Goal: Information Seeking & Learning: Learn about a topic

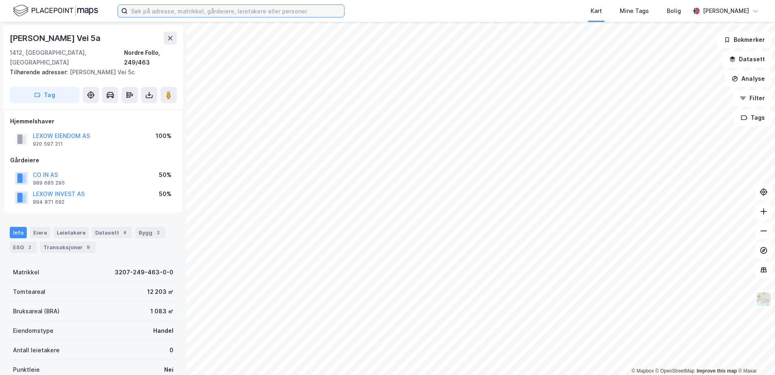
click at [247, 11] on input at bounding box center [236, 11] width 217 height 12
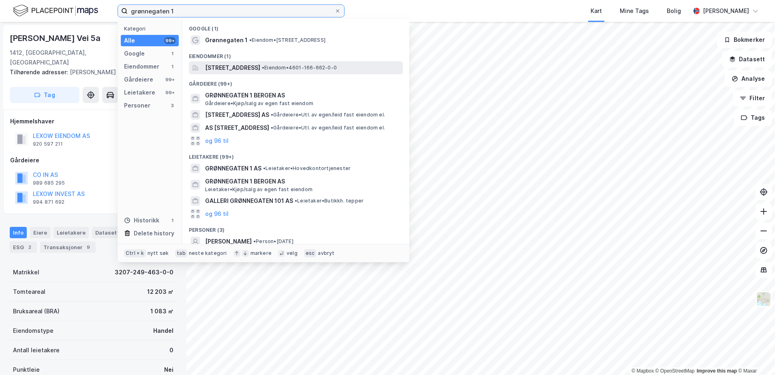
type input "grønnegaten 1"
click at [255, 65] on span "[STREET_ADDRESS]" at bounding box center [232, 68] width 55 height 10
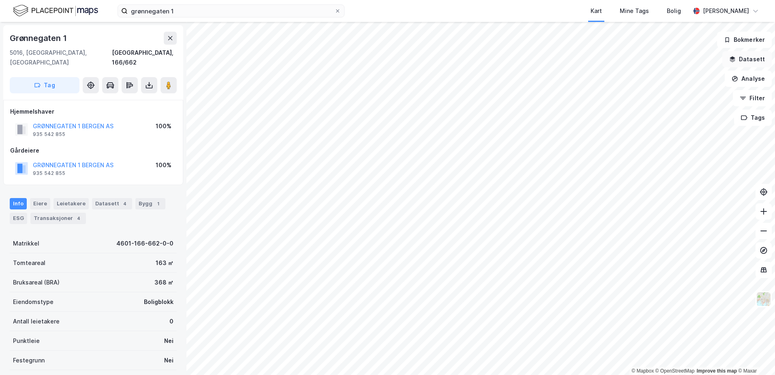
click at [741, 59] on button "Datasett" at bounding box center [747, 59] width 49 height 16
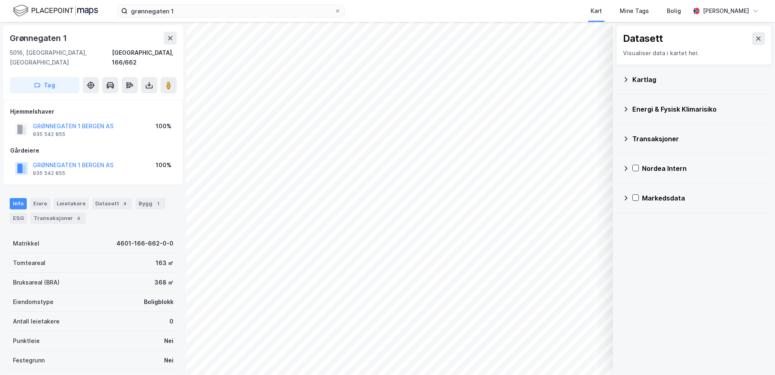
click at [630, 107] on div "Energi & Fysisk Klimarisiko" at bounding box center [694, 108] width 143 height 19
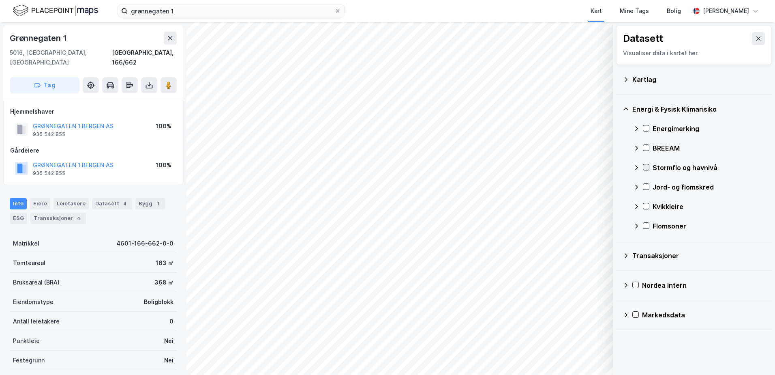
click at [646, 166] on icon at bounding box center [646, 167] width 6 height 6
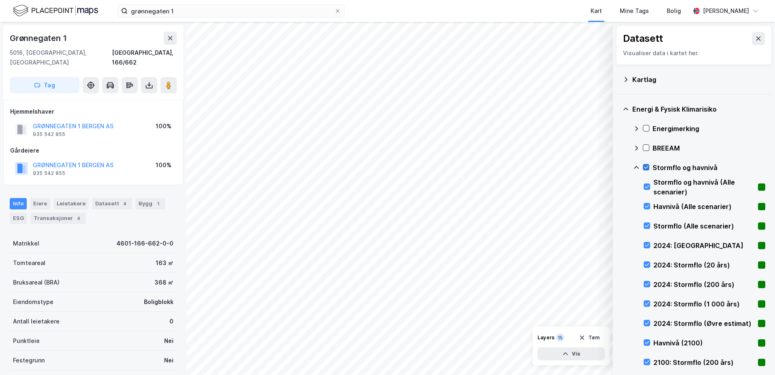
click at [646, 166] on icon at bounding box center [646, 167] width 6 height 6
click at [648, 245] on icon at bounding box center [647, 245] width 4 height 3
click at [648, 264] on icon at bounding box center [647, 265] width 6 height 6
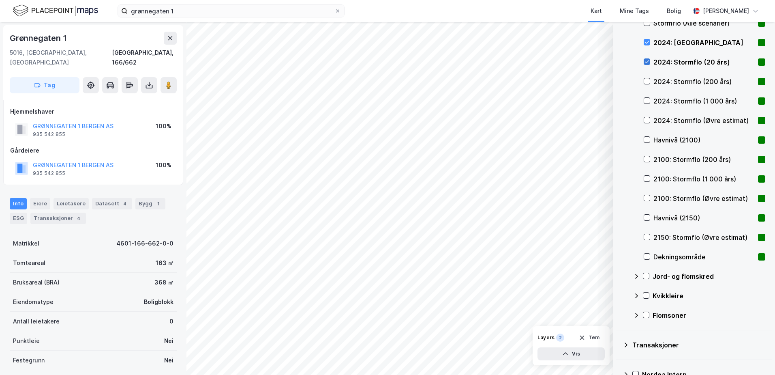
scroll to position [250, 0]
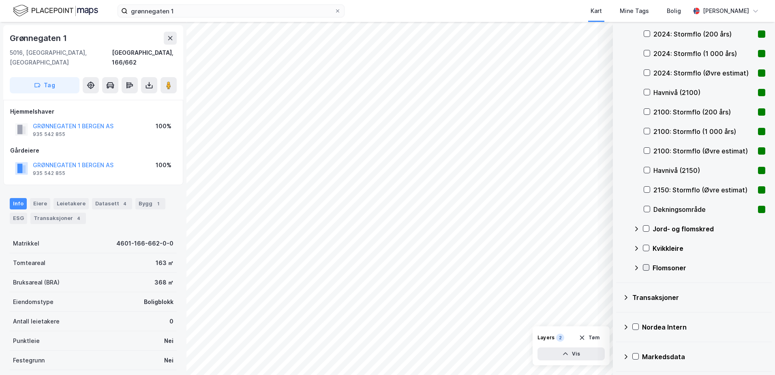
click at [645, 267] on icon at bounding box center [646, 267] width 6 height 6
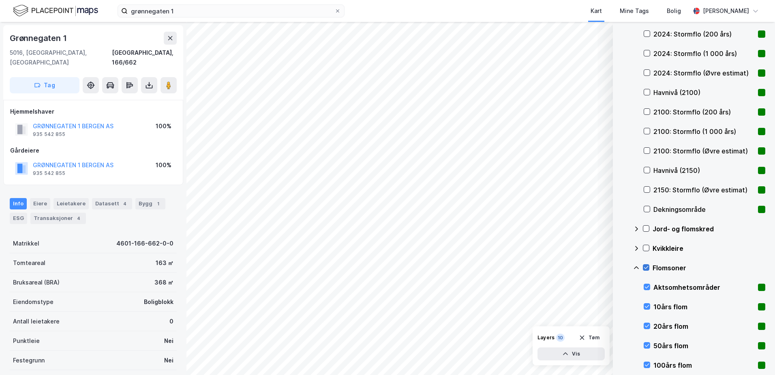
click at [645, 267] on icon at bounding box center [646, 267] width 6 height 6
click at [646, 305] on icon at bounding box center [647, 306] width 6 height 6
click at [645, 327] on icon at bounding box center [647, 326] width 6 height 6
click at [647, 345] on icon at bounding box center [647, 345] width 6 height 6
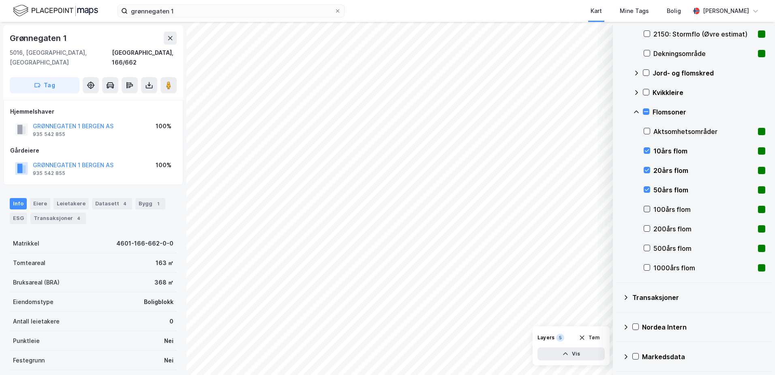
click at [647, 209] on icon at bounding box center [647, 209] width 6 height 6
click at [647, 226] on icon at bounding box center [647, 228] width 6 height 6
click at [647, 247] on icon at bounding box center [647, 248] width 6 height 6
click at [645, 268] on icon at bounding box center [647, 267] width 4 height 3
click at [648, 132] on icon at bounding box center [647, 131] width 6 height 6
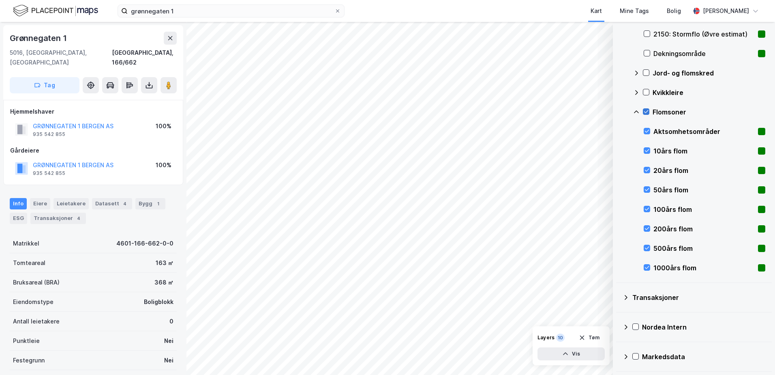
click at [644, 112] on icon at bounding box center [646, 112] width 6 height 6
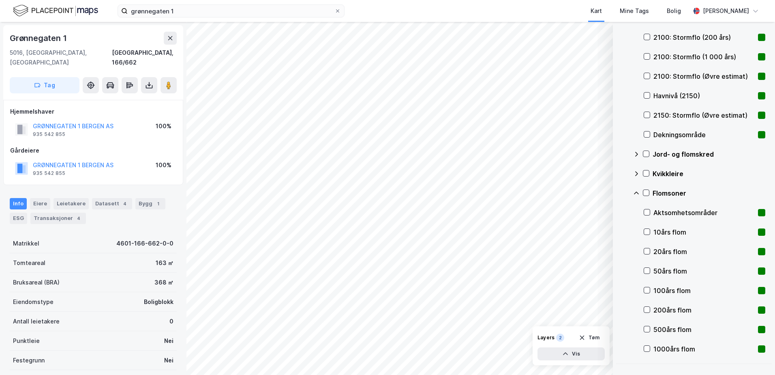
scroll to position [163, 0]
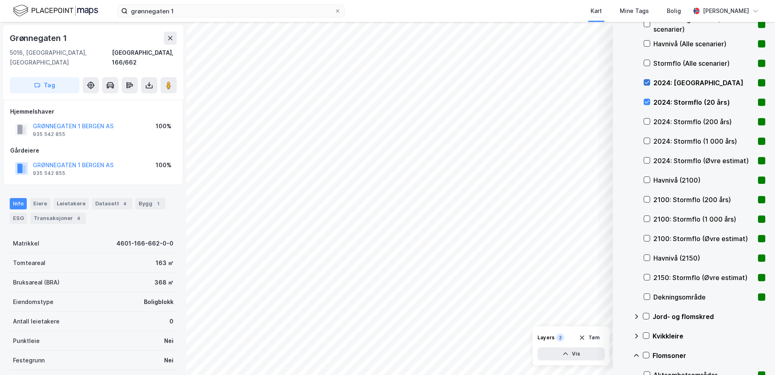
click at [646, 83] on icon at bounding box center [647, 82] width 4 height 3
click at [648, 103] on icon at bounding box center [647, 102] width 6 height 6
click at [648, 82] on icon at bounding box center [647, 82] width 4 height 3
click at [591, 355] on button "Vis" at bounding box center [571, 353] width 67 height 13
click at [595, 337] on icon at bounding box center [597, 335] width 6 height 6
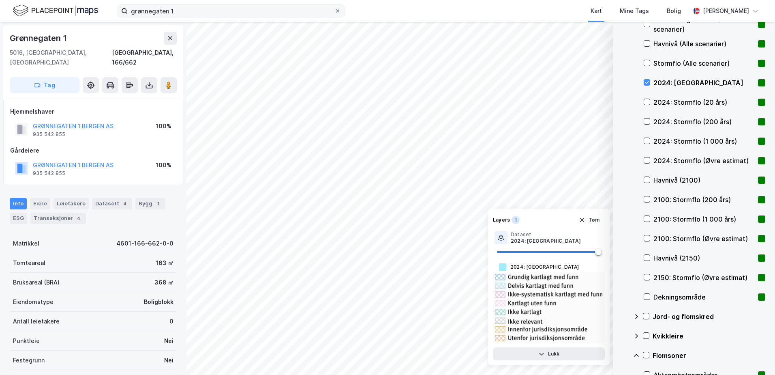
click at [337, 9] on icon at bounding box center [337, 11] width 5 height 5
click at [335, 9] on input "grønnegaten 1" at bounding box center [231, 11] width 207 height 12
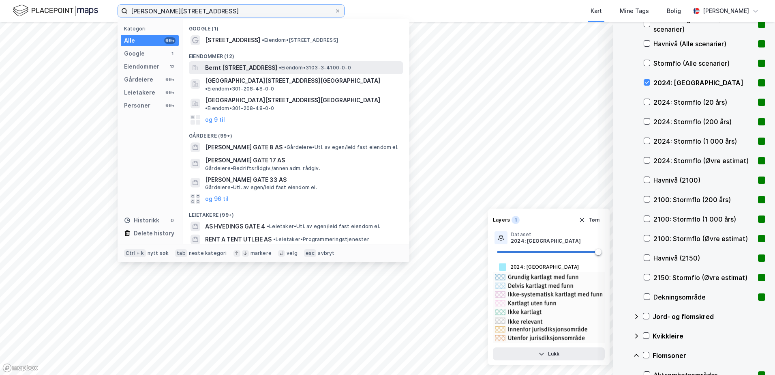
type input "bent ankers gate 4"
click at [237, 64] on span "Bernt Ankers gate 4, 1534, MOSS, MOSS" at bounding box center [241, 68] width 72 height 10
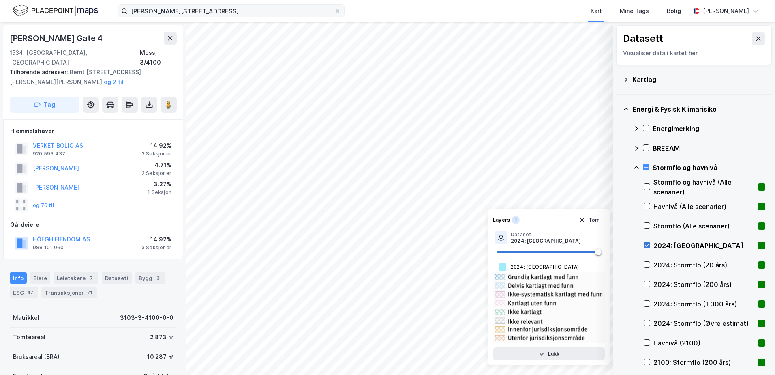
click at [646, 242] on icon at bounding box center [647, 245] width 6 height 6
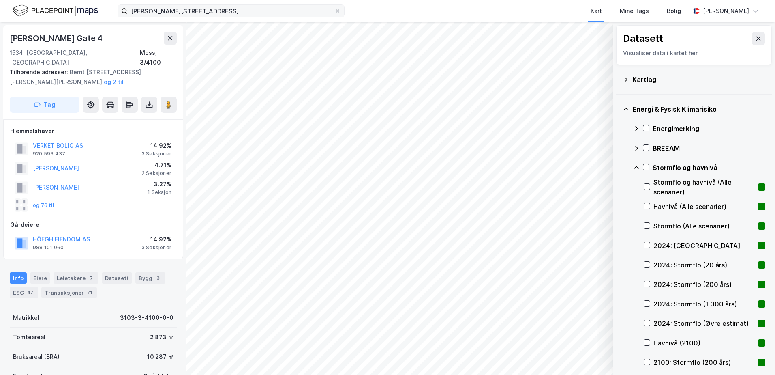
click at [625, 79] on icon at bounding box center [626, 79] width 6 height 6
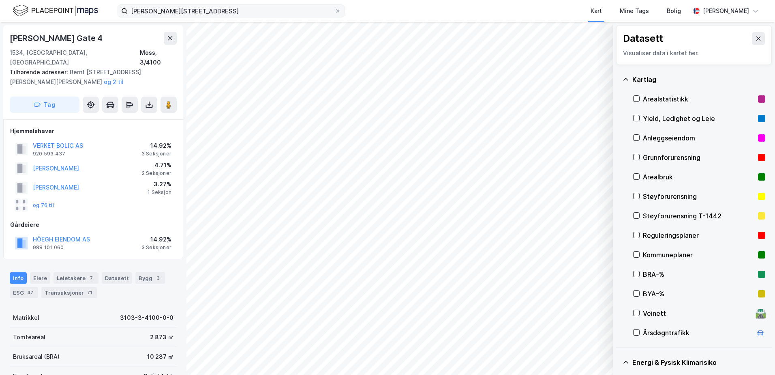
click at [649, 154] on div "Grunnforurensning" at bounding box center [699, 157] width 112 height 10
click at [636, 156] on icon at bounding box center [637, 157] width 6 height 6
click at [626, 79] on icon at bounding box center [626, 79] width 6 height 6
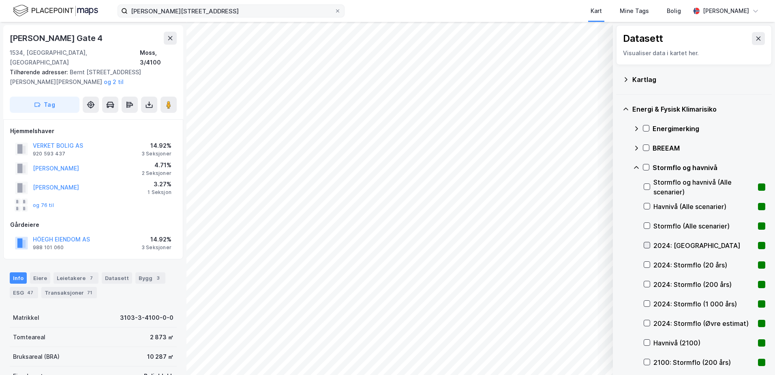
click at [646, 242] on icon at bounding box center [647, 245] width 6 height 6
click at [648, 265] on icon at bounding box center [647, 265] width 6 height 6
click at [646, 166] on icon at bounding box center [646, 167] width 6 height 6
click at [645, 165] on icon at bounding box center [646, 167] width 6 height 6
click at [636, 167] on icon at bounding box center [636, 167] width 5 height 3
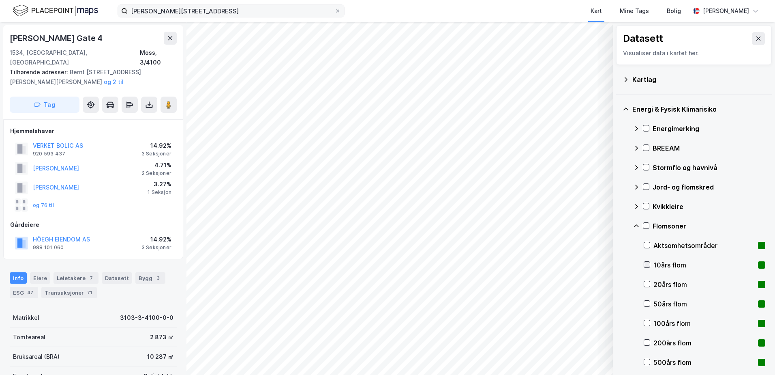
click at [646, 264] on icon at bounding box center [647, 265] width 6 height 6
click at [646, 284] on icon at bounding box center [647, 284] width 6 height 6
click at [648, 247] on icon at bounding box center [647, 245] width 6 height 6
click at [645, 225] on icon at bounding box center [646, 226] width 6 height 6
click at [646, 225] on icon at bounding box center [646, 226] width 6 height 6
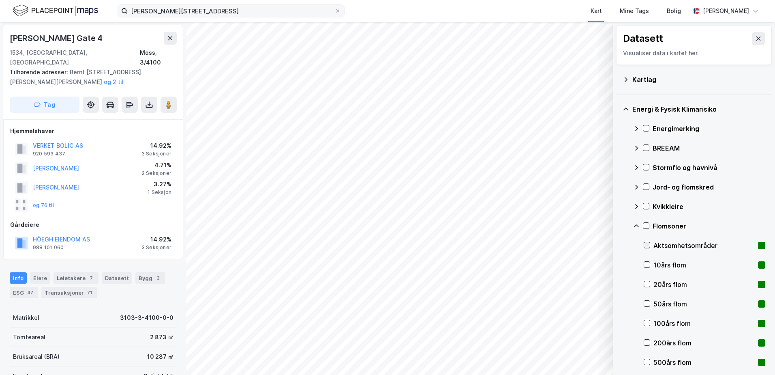
click at [646, 246] on icon at bounding box center [647, 245] width 4 height 3
click at [646, 245] on icon at bounding box center [647, 245] width 4 height 3
click at [648, 264] on icon at bounding box center [647, 265] width 6 height 6
click at [646, 186] on icon at bounding box center [646, 187] width 6 height 6
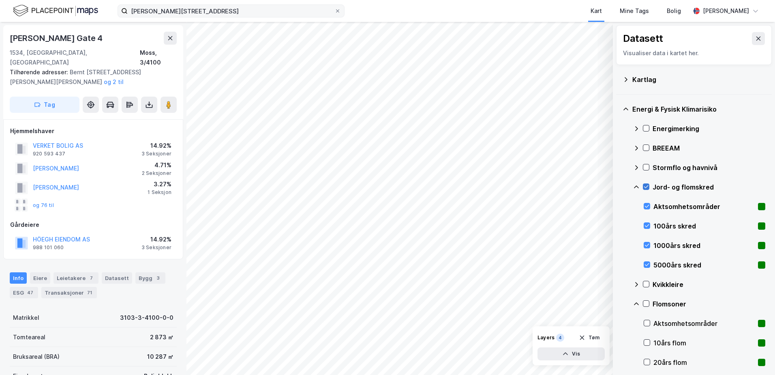
click at [646, 186] on icon at bounding box center [646, 187] width 6 height 6
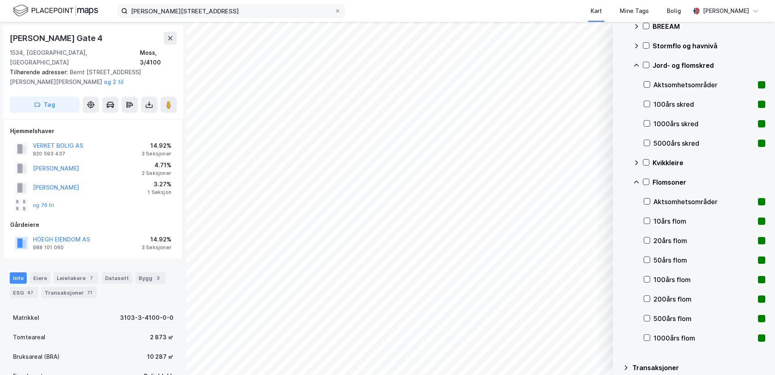
click at [645, 255] on div "50års flom" at bounding box center [705, 259] width 122 height 19
click at [645, 277] on icon at bounding box center [647, 279] width 6 height 6
click at [647, 296] on icon at bounding box center [647, 299] width 6 height 6
click at [645, 180] on icon at bounding box center [646, 182] width 6 height 6
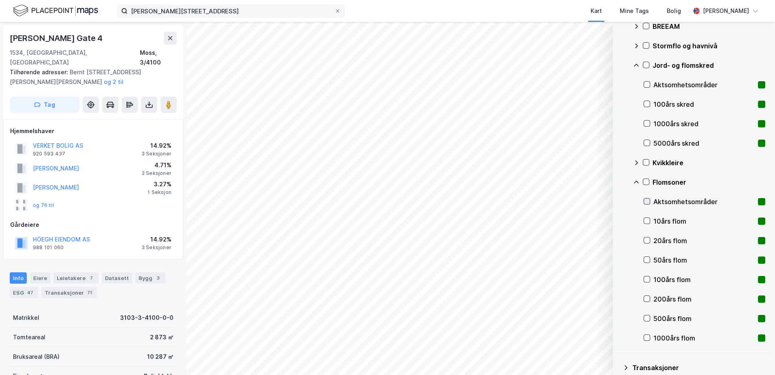
scroll to position [0, 0]
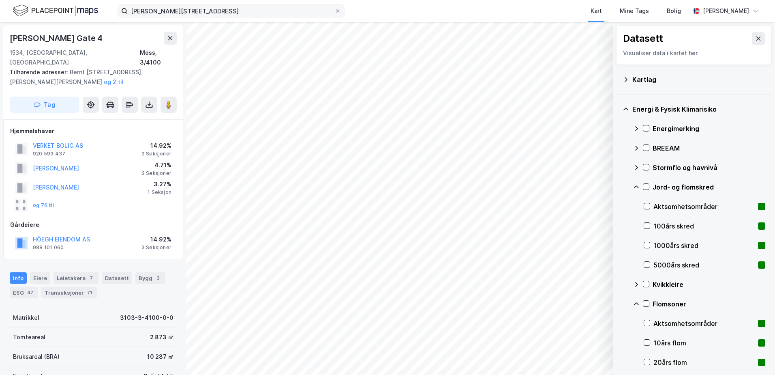
click at [634, 167] on icon at bounding box center [636, 167] width 6 height 6
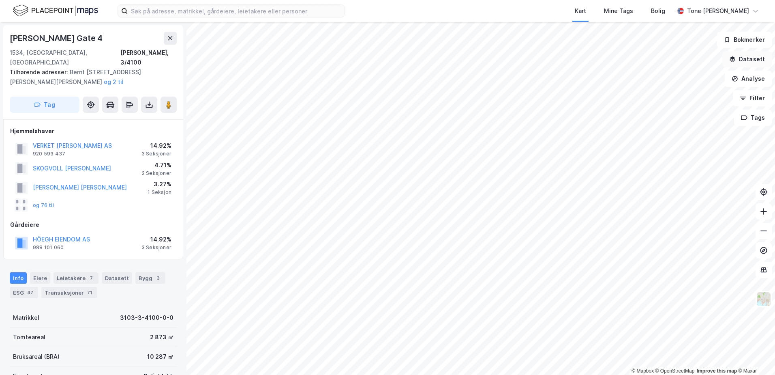
click at [745, 57] on button "Datasett" at bounding box center [747, 59] width 49 height 16
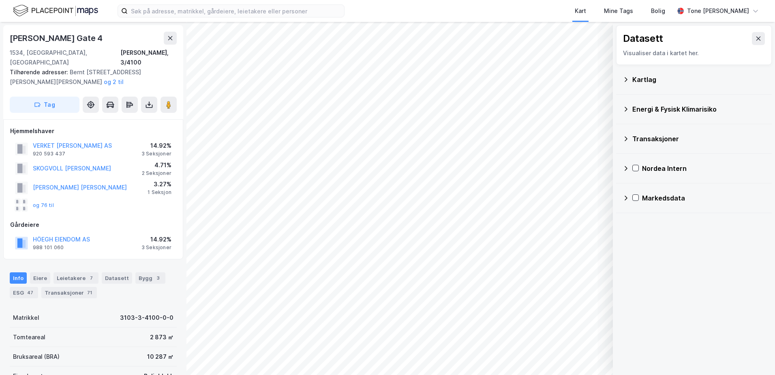
click at [625, 108] on icon at bounding box center [626, 109] width 6 height 6
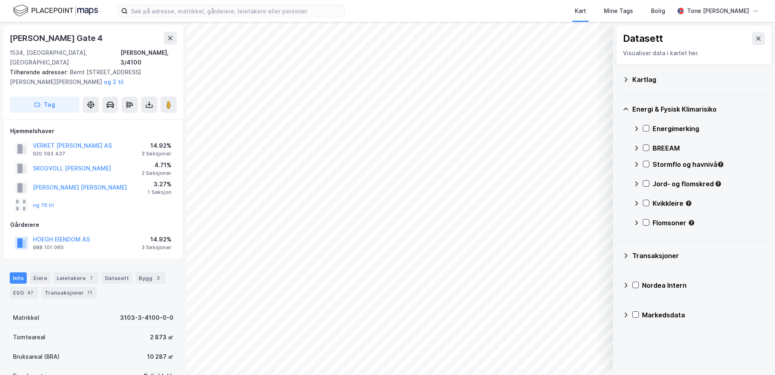
click at [636, 163] on icon at bounding box center [636, 164] width 6 height 6
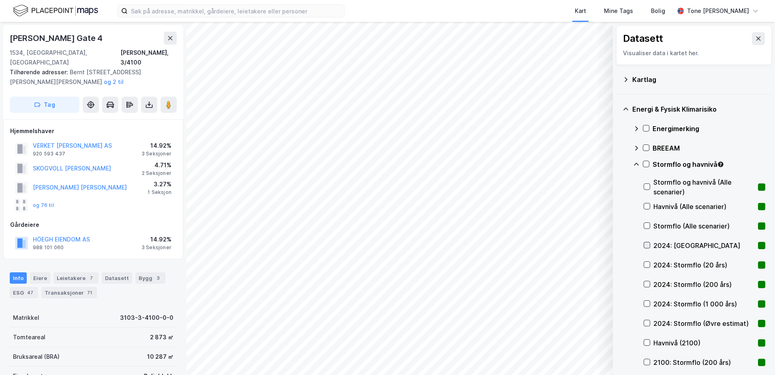
click at [649, 244] on icon at bounding box center [647, 245] width 4 height 3
click at [646, 263] on icon at bounding box center [647, 265] width 6 height 6
click at [720, 9] on div "Tone [PERSON_NAME]" at bounding box center [718, 11] width 62 height 10
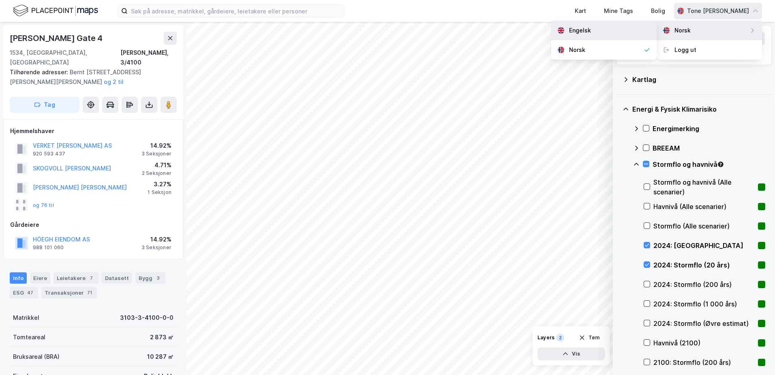
click at [602, 31] on div "Engelsk" at bounding box center [603, 30] width 105 height 19
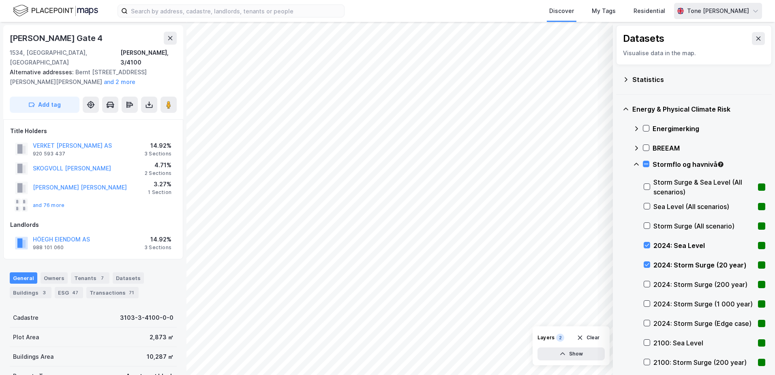
click at [713, 9] on div "Tone [PERSON_NAME]" at bounding box center [718, 11] width 62 height 10
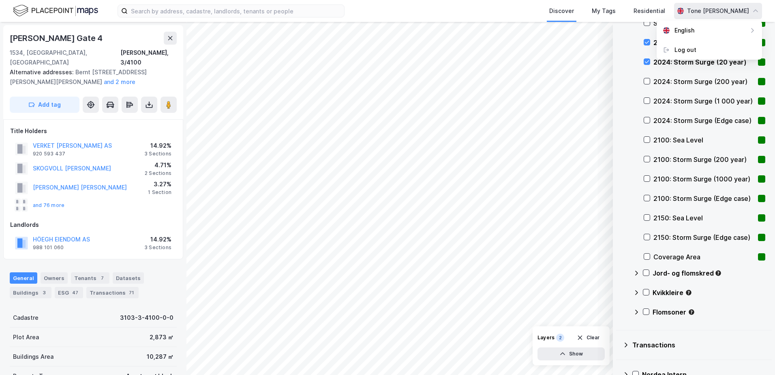
scroll to position [243, 0]
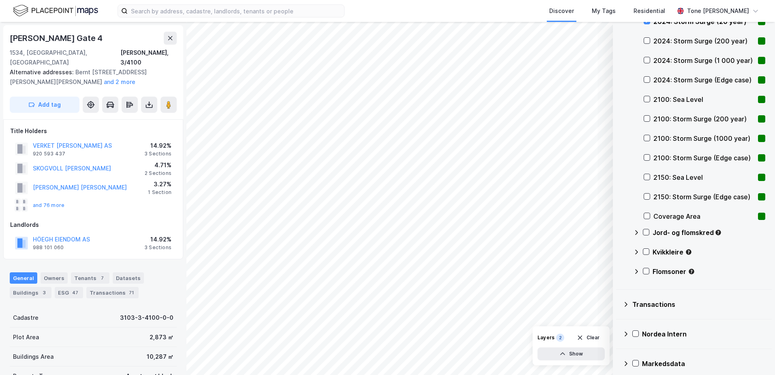
click at [635, 233] on icon at bounding box center [636, 232] width 6 height 6
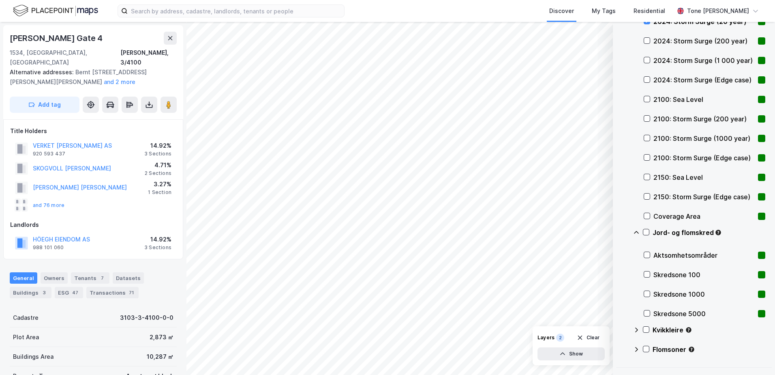
click at [635, 231] on icon at bounding box center [636, 232] width 6 height 6
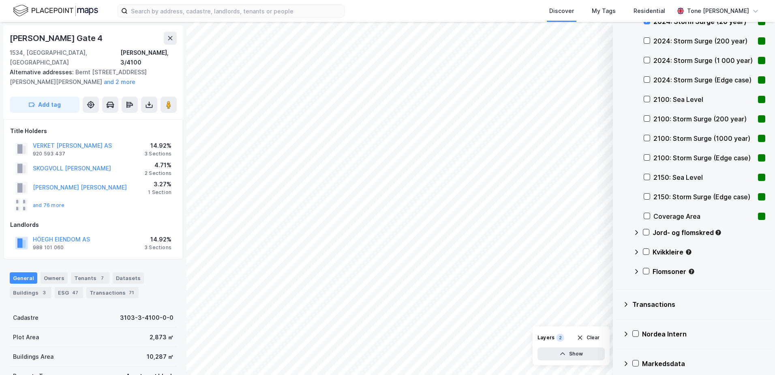
click at [636, 270] on icon at bounding box center [636, 271] width 6 height 6
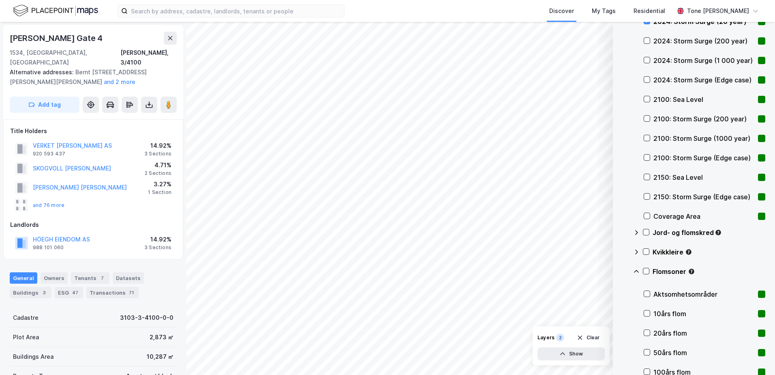
click at [636, 268] on icon at bounding box center [636, 271] width 6 height 6
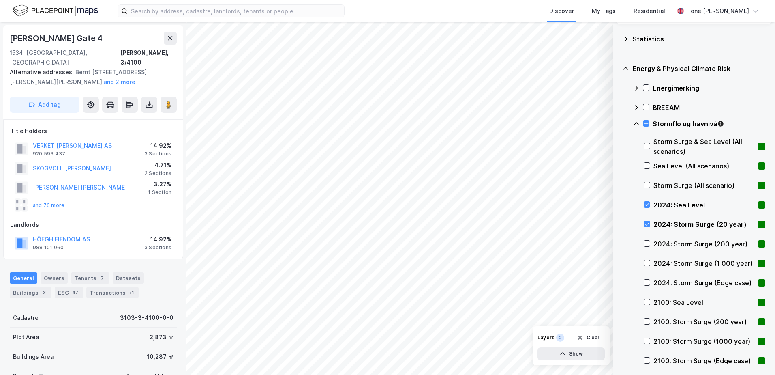
scroll to position [0, 0]
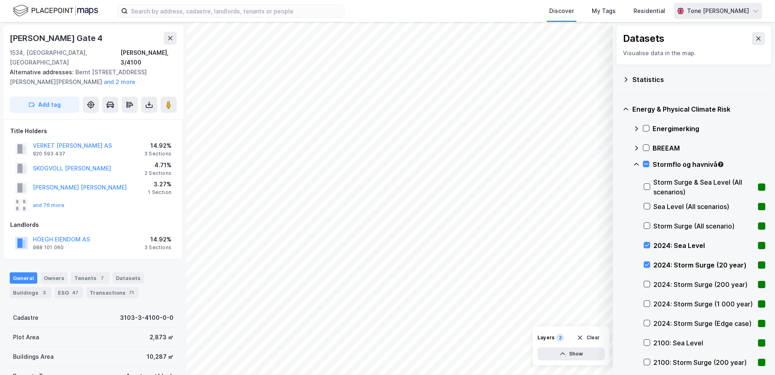
click at [713, 11] on div "Tone [PERSON_NAME]" at bounding box center [718, 11] width 62 height 10
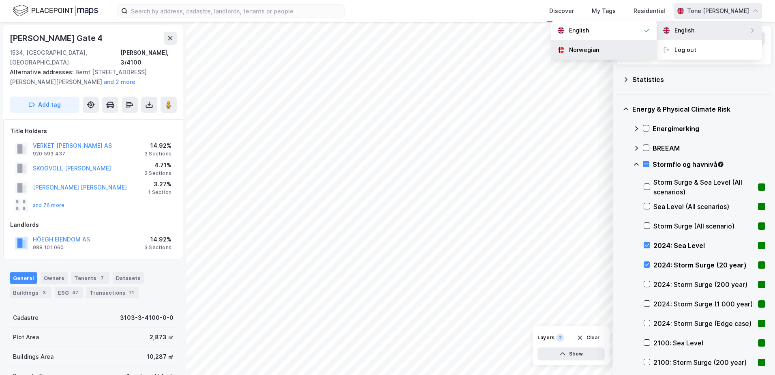
click at [598, 48] on div "Norwegian" at bounding box center [584, 50] width 30 height 10
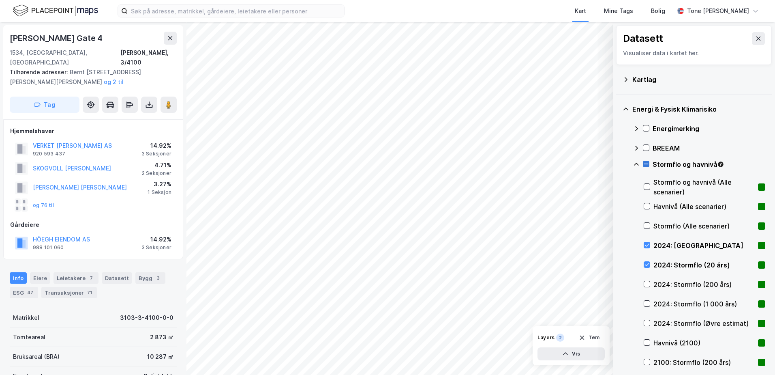
click at [645, 164] on icon at bounding box center [646, 164] width 4 height 0
click at [644, 165] on icon at bounding box center [646, 164] width 6 height 6
click at [648, 244] on icon at bounding box center [647, 245] width 6 height 6
click at [648, 262] on icon at bounding box center [647, 265] width 6 height 6
click at [721, 10] on div "Tone [PERSON_NAME]" at bounding box center [718, 11] width 62 height 10
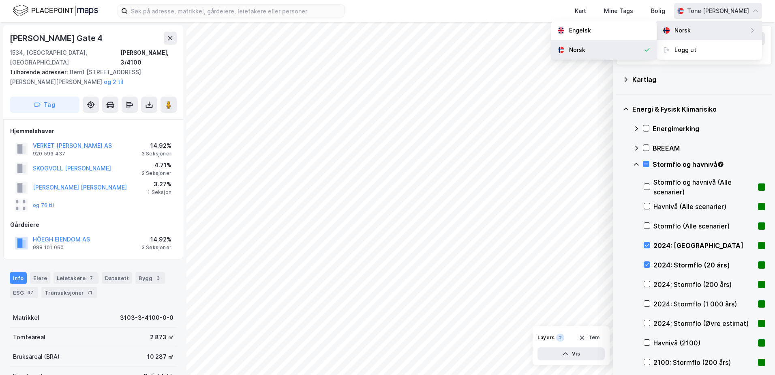
click at [603, 50] on div "Norsk" at bounding box center [603, 49] width 105 height 19
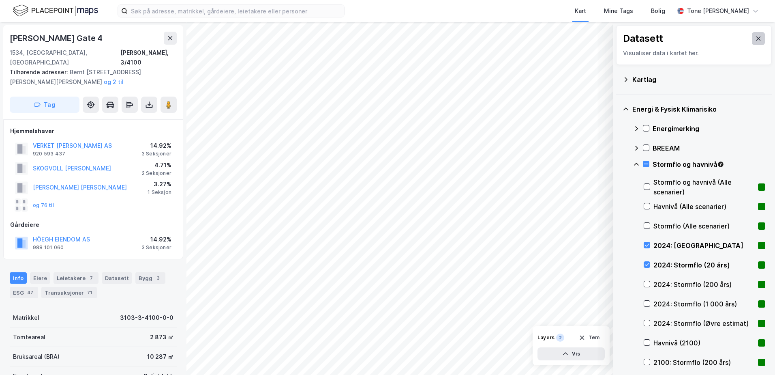
drag, startPoint x: 752, startPoint y: 36, endPoint x: 739, endPoint y: 38, distance: 13.5
click at [755, 36] on icon at bounding box center [758, 38] width 6 height 6
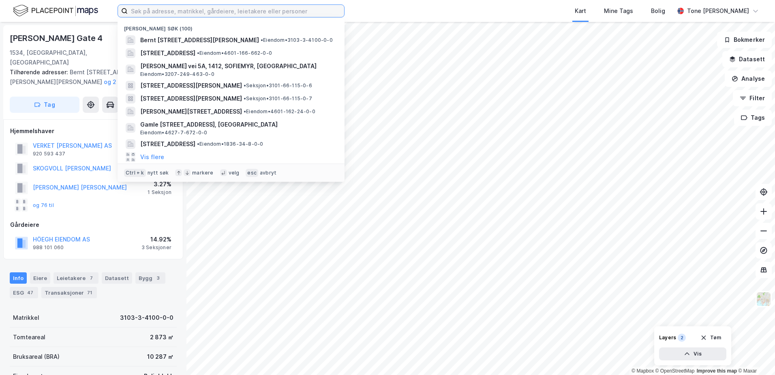
click at [167, 11] on input at bounding box center [236, 11] width 217 height 12
click at [206, 11] on input at bounding box center [236, 11] width 217 height 12
paste input "4647/61/38//1/F"
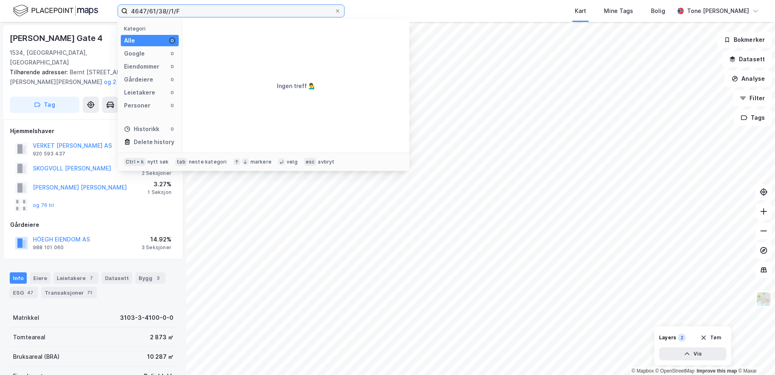
click at [167, 12] on input "4647/61/38//1/F" at bounding box center [231, 11] width 207 height 12
click at [183, 11] on input "4647/61/38/0/1/F" at bounding box center [231, 11] width 207 height 12
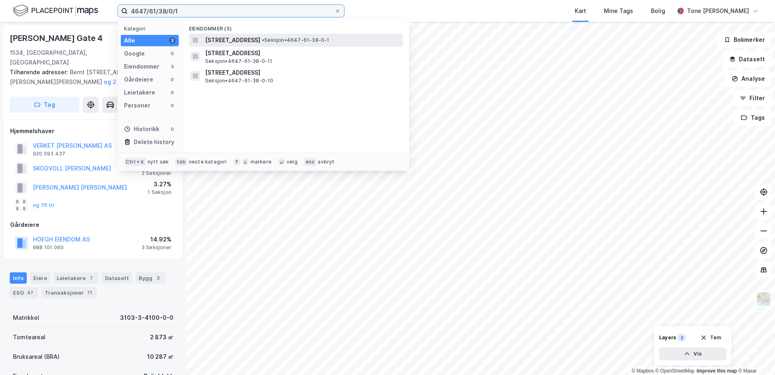
type input "4647/61/38/0/1"
click at [260, 39] on span "[STREET_ADDRESS]" at bounding box center [232, 40] width 55 height 10
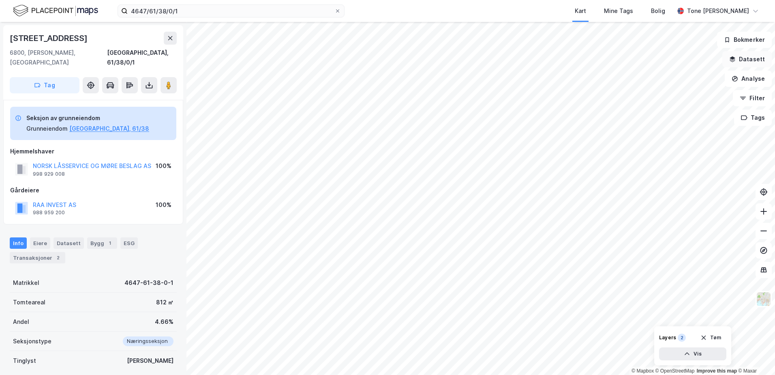
click at [748, 59] on button "Datasett" at bounding box center [747, 59] width 49 height 16
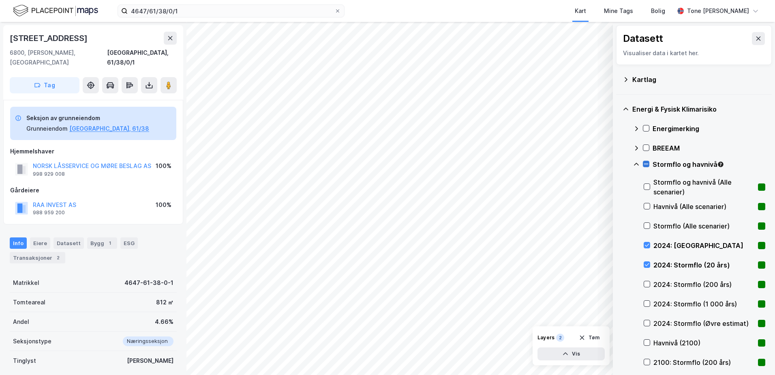
click at [645, 167] on div at bounding box center [646, 164] width 6 height 6
click at [645, 164] on icon at bounding box center [646, 164] width 6 height 6
click at [636, 163] on icon at bounding box center [636, 164] width 6 height 6
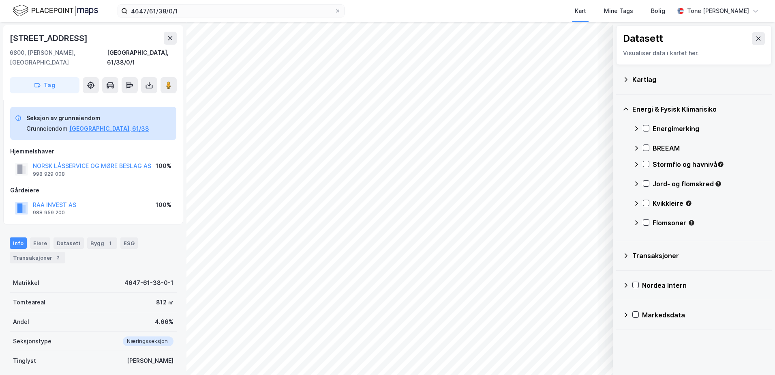
drag, startPoint x: 749, startPoint y: 36, endPoint x: 749, endPoint y: 43, distance: 6.5
click at [752, 36] on button at bounding box center [758, 38] width 13 height 13
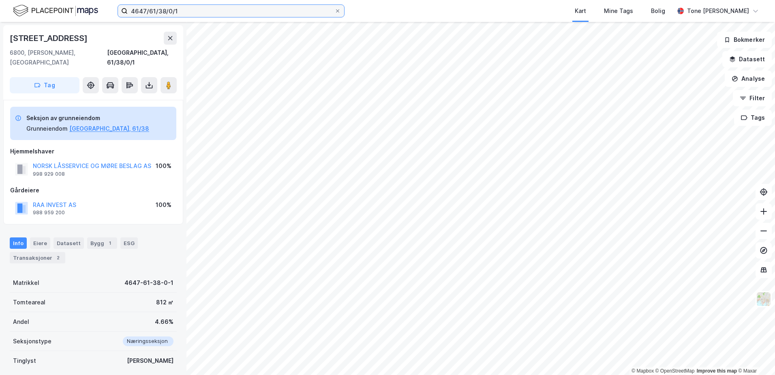
click at [185, 11] on input "4647/61/38/0/1" at bounding box center [231, 11] width 207 height 12
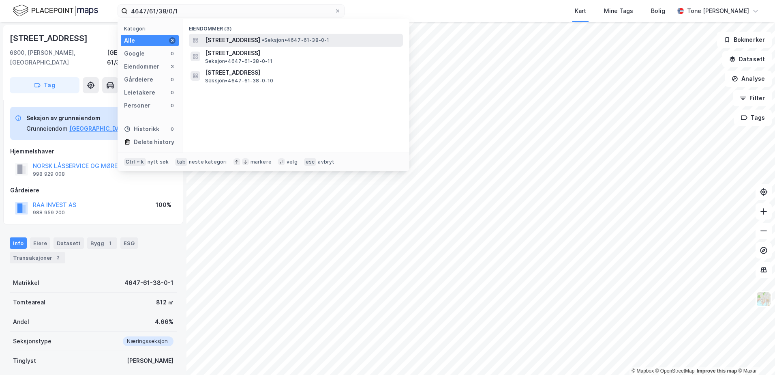
click at [250, 39] on span "[STREET_ADDRESS]" at bounding box center [232, 40] width 55 height 10
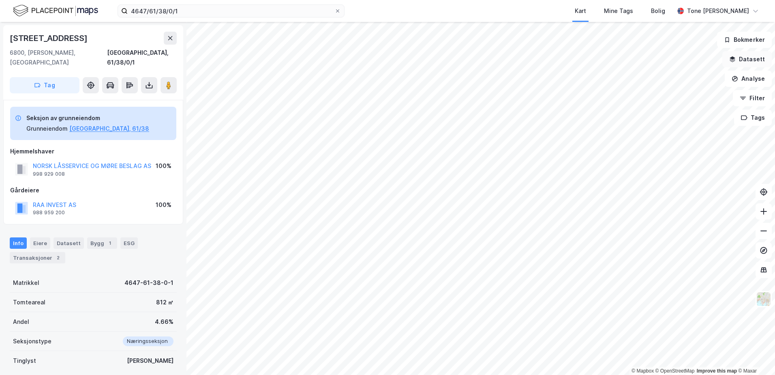
click at [750, 57] on button "Datasett" at bounding box center [747, 59] width 49 height 16
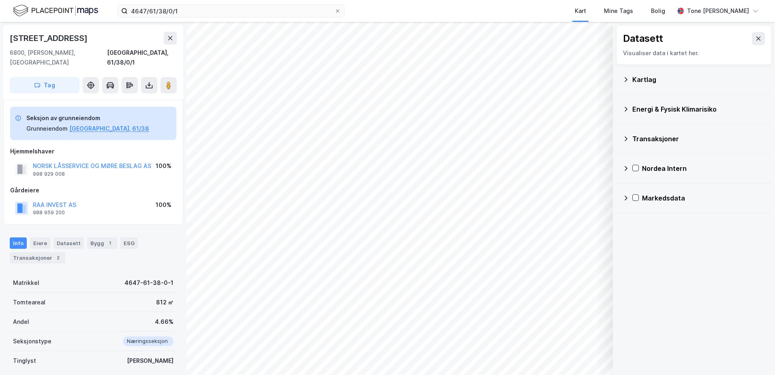
click at [626, 79] on icon at bounding box center [626, 79] width 6 height 6
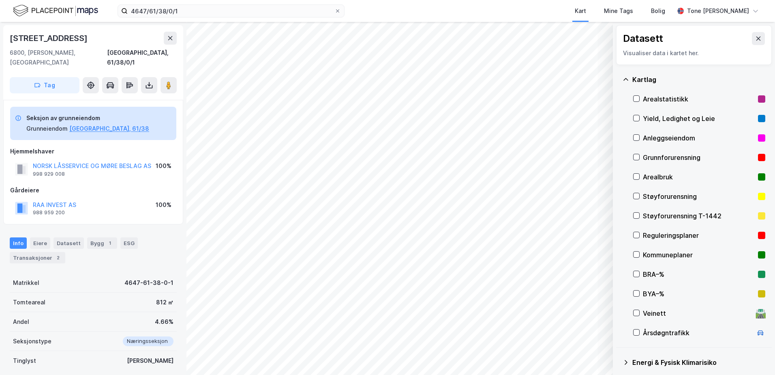
click at [660, 157] on div "Grunnforurensning" at bounding box center [699, 157] width 112 height 10
click at [639, 154] on icon at bounding box center [637, 157] width 6 height 6
click at [626, 79] on icon at bounding box center [626, 79] width 6 height 6
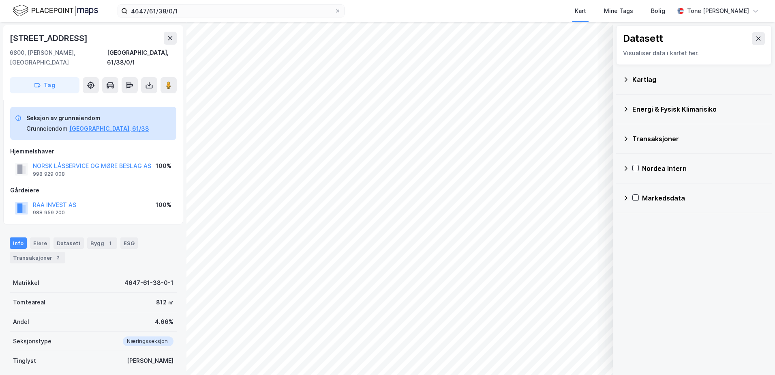
click at [626, 108] on icon at bounding box center [626, 109] width 6 height 6
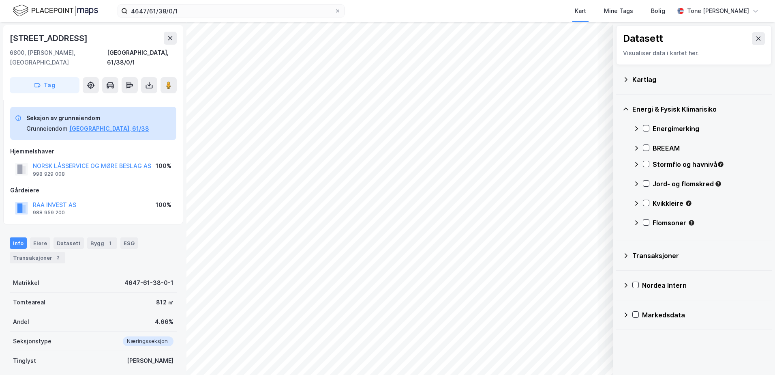
click at [635, 164] on icon at bounding box center [636, 164] width 6 height 6
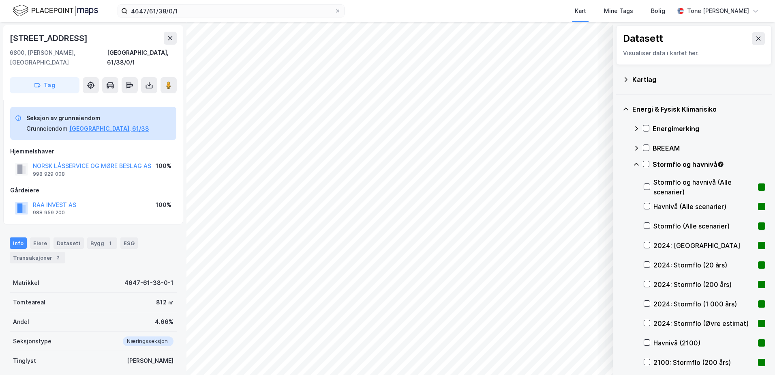
click at [635, 164] on icon at bounding box center [636, 164] width 5 height 3
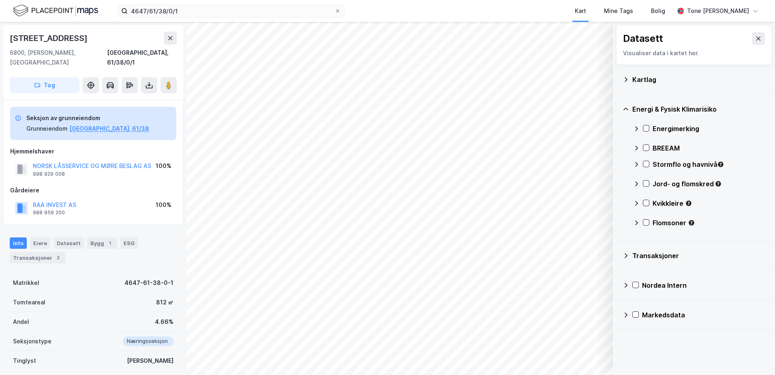
click at [636, 184] on icon at bounding box center [636, 183] width 6 height 6
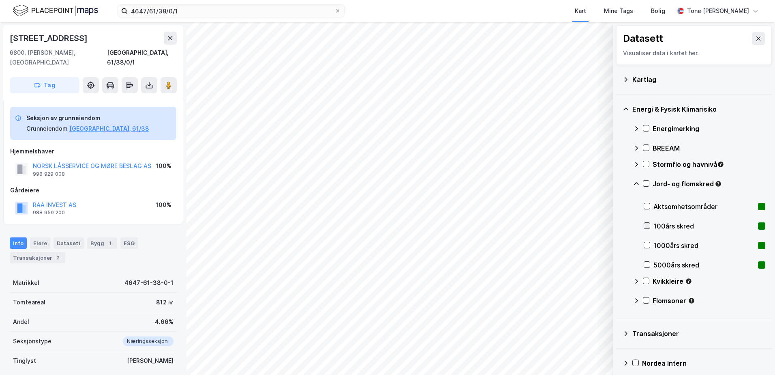
click at [646, 225] on icon at bounding box center [647, 226] width 6 height 6
click at [647, 247] on icon at bounding box center [647, 245] width 4 height 3
click at [645, 264] on icon at bounding box center [647, 264] width 4 height 3
click at [647, 263] on icon at bounding box center [647, 265] width 6 height 6
click at [648, 242] on icon at bounding box center [647, 245] width 6 height 6
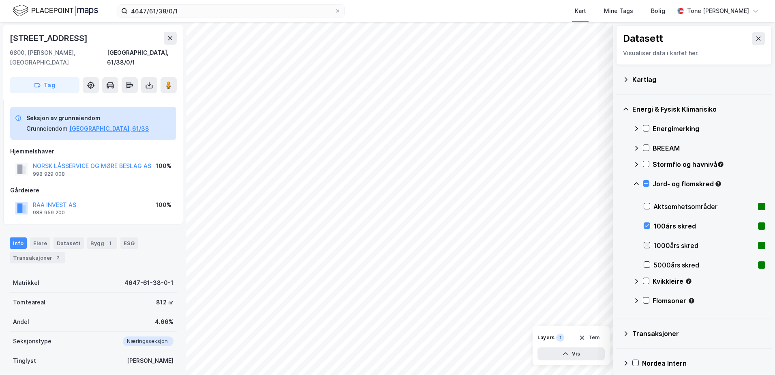
click at [647, 244] on icon at bounding box center [647, 245] width 6 height 6
click at [581, 354] on button "Vis" at bounding box center [571, 353] width 67 height 13
click at [599, 334] on icon at bounding box center [597, 335] width 6 height 6
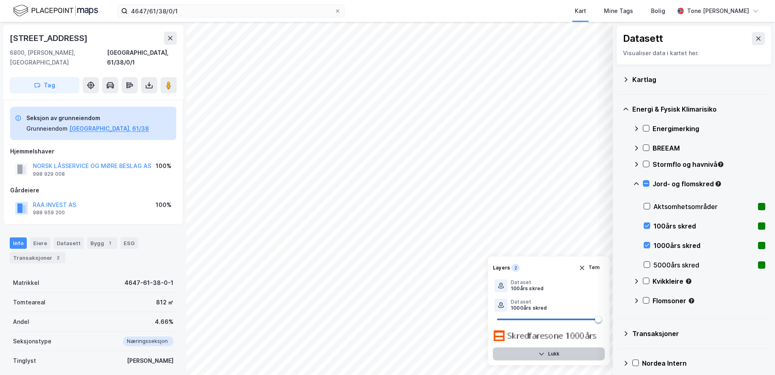
click at [560, 352] on button "Lukk" at bounding box center [549, 353] width 112 height 13
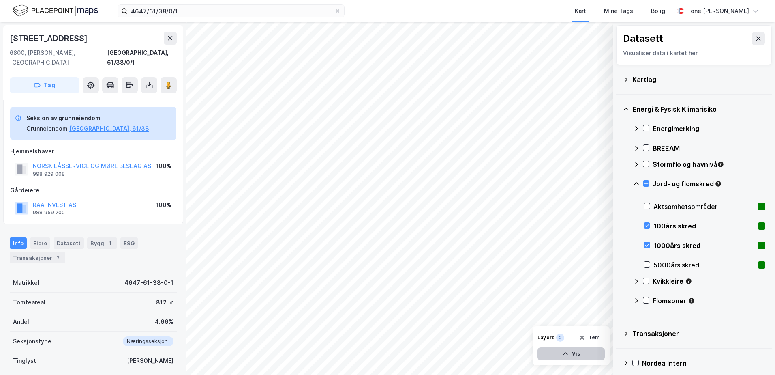
click at [590, 354] on button "Vis" at bounding box center [571, 353] width 67 height 13
click at [597, 316] on icon at bounding box center [597, 316] width 6 height 6
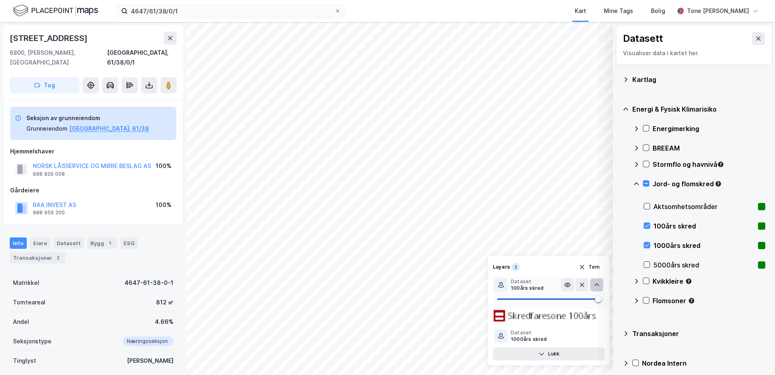
click at [596, 284] on icon at bounding box center [596, 284] width 5 height 3
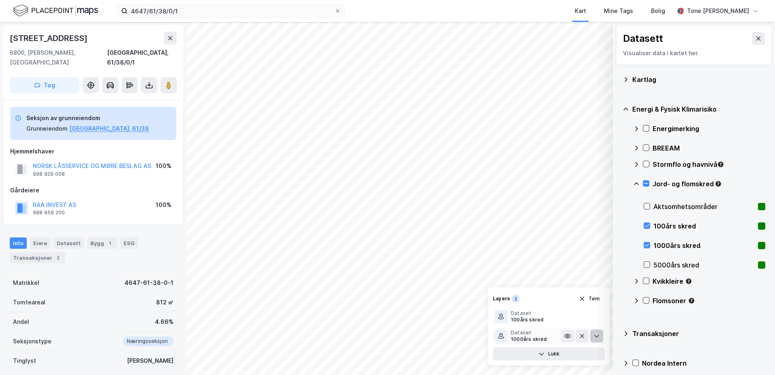
click at [596, 334] on icon at bounding box center [597, 335] width 6 height 6
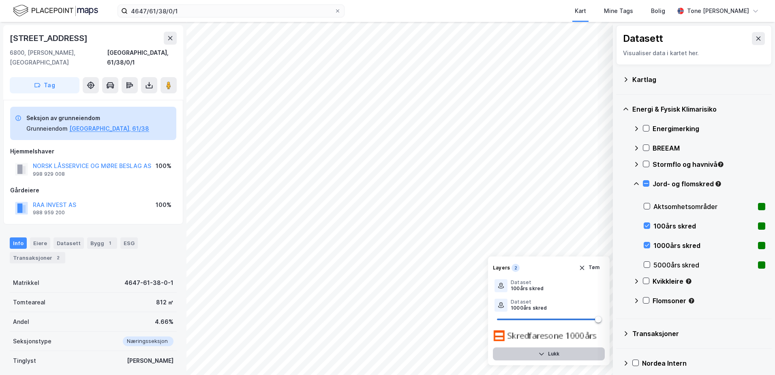
click at [573, 350] on button "Lukk" at bounding box center [549, 353] width 112 height 13
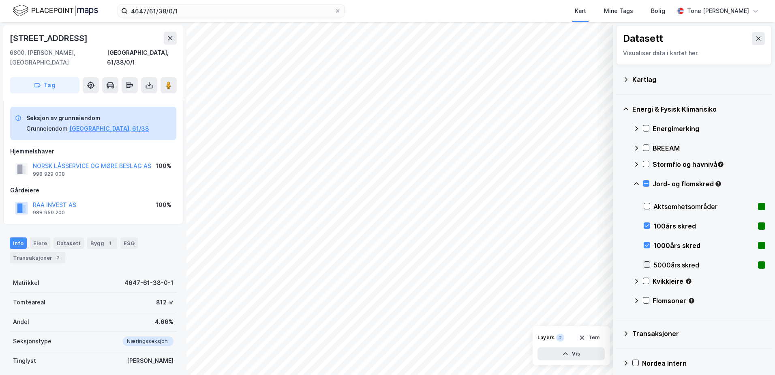
click at [646, 264] on icon at bounding box center [647, 265] width 6 height 6
click at [646, 280] on icon at bounding box center [646, 281] width 6 height 6
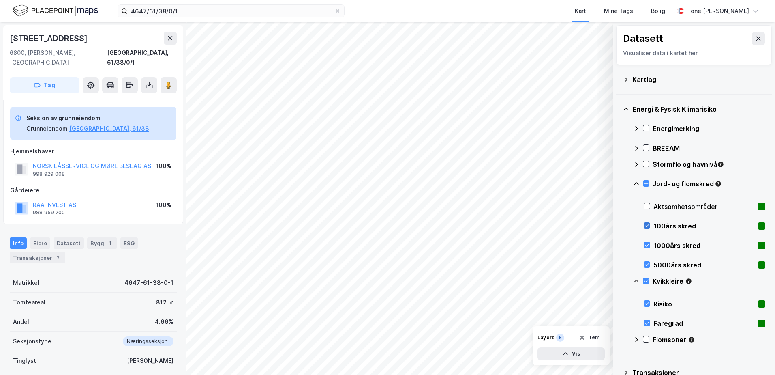
click at [646, 225] on icon at bounding box center [647, 226] width 6 height 6
click at [646, 242] on icon at bounding box center [647, 245] width 6 height 6
click at [648, 264] on icon at bounding box center [647, 265] width 6 height 6
click at [592, 351] on button "Vis" at bounding box center [571, 353] width 67 height 13
click at [596, 336] on icon at bounding box center [596, 336] width 5 height 3
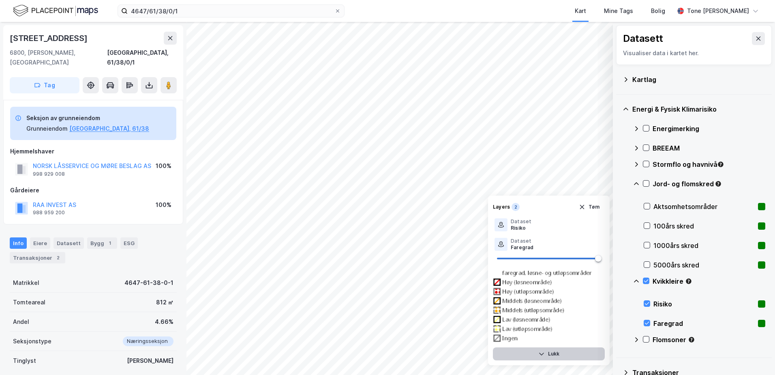
click at [553, 353] on button "Lukk" at bounding box center [549, 353] width 112 height 13
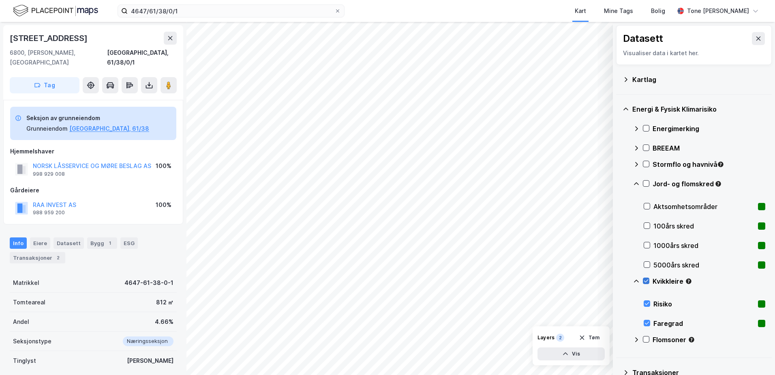
click at [645, 279] on icon at bounding box center [646, 281] width 6 height 6
click at [646, 262] on icon at bounding box center [647, 265] width 6 height 6
click at [643, 181] on div at bounding box center [646, 183] width 6 height 6
click at [645, 182] on icon at bounding box center [646, 183] width 6 height 6
click at [636, 163] on icon at bounding box center [636, 164] width 6 height 6
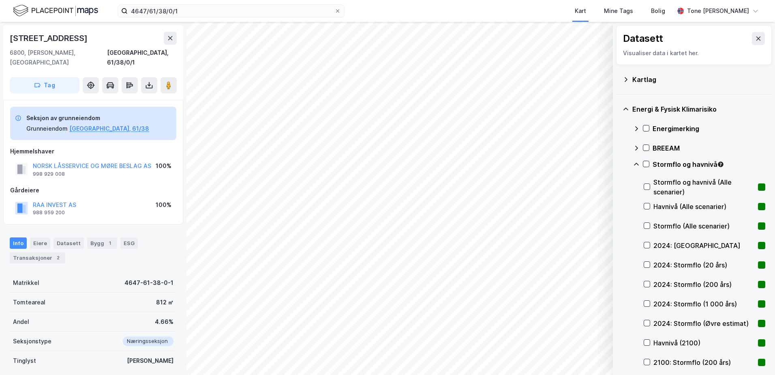
click at [637, 163] on icon at bounding box center [636, 164] width 6 height 6
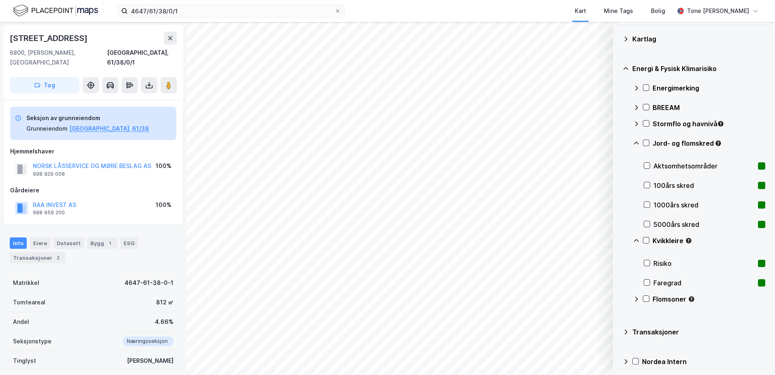
scroll to position [75, 0]
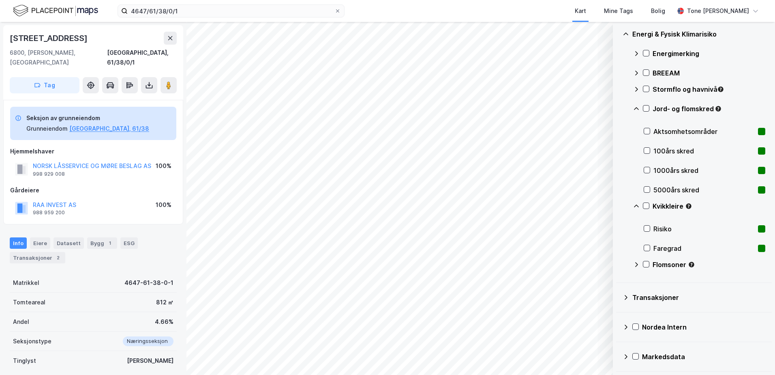
click at [634, 265] on icon at bounding box center [636, 264] width 6 height 6
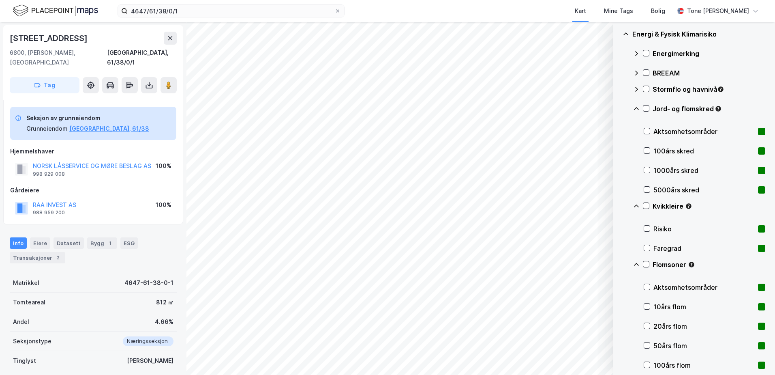
scroll to position [197, 0]
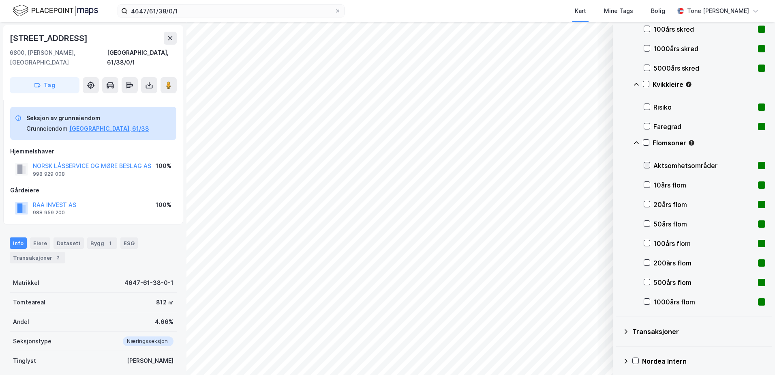
click at [646, 163] on icon at bounding box center [647, 165] width 6 height 6
click at [647, 165] on icon at bounding box center [647, 165] width 6 height 6
click at [648, 184] on icon at bounding box center [647, 185] width 6 height 6
click at [646, 204] on icon at bounding box center [647, 204] width 6 height 6
click at [647, 224] on icon at bounding box center [647, 224] width 6 height 6
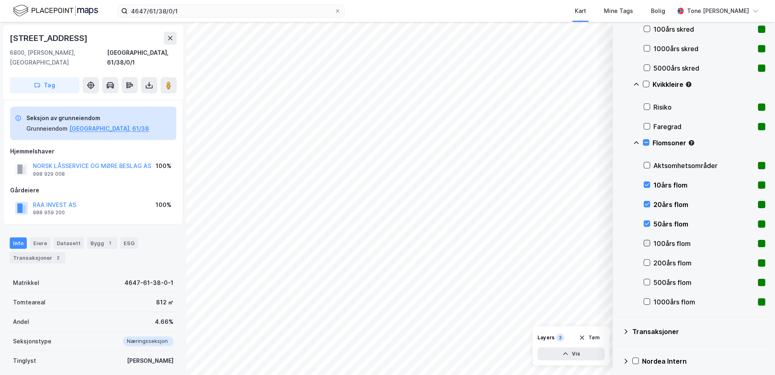
click at [646, 243] on icon at bounding box center [647, 243] width 4 height 3
click at [648, 261] on icon at bounding box center [647, 262] width 6 height 6
click at [645, 281] on icon at bounding box center [647, 282] width 6 height 6
click at [645, 300] on icon at bounding box center [647, 301] width 6 height 6
click at [647, 301] on icon at bounding box center [647, 301] width 6 height 6
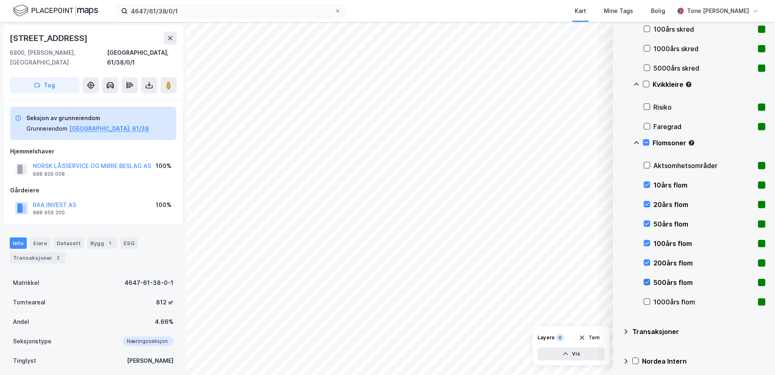
click at [648, 281] on icon at bounding box center [647, 282] width 6 height 6
click at [646, 263] on icon at bounding box center [647, 262] width 4 height 3
click at [647, 244] on icon at bounding box center [647, 243] width 6 height 6
click at [646, 221] on icon at bounding box center [647, 224] width 6 height 6
click at [646, 204] on icon at bounding box center [647, 204] width 6 height 6
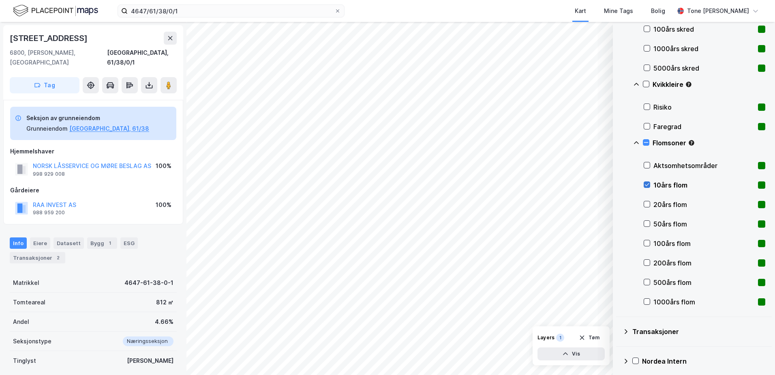
click at [647, 184] on icon at bounding box center [647, 185] width 6 height 6
click at [646, 165] on icon at bounding box center [647, 165] width 6 height 6
click at [585, 350] on button "Vis" at bounding box center [571, 353] width 67 height 13
click at [597, 337] on icon at bounding box center [597, 335] width 6 height 6
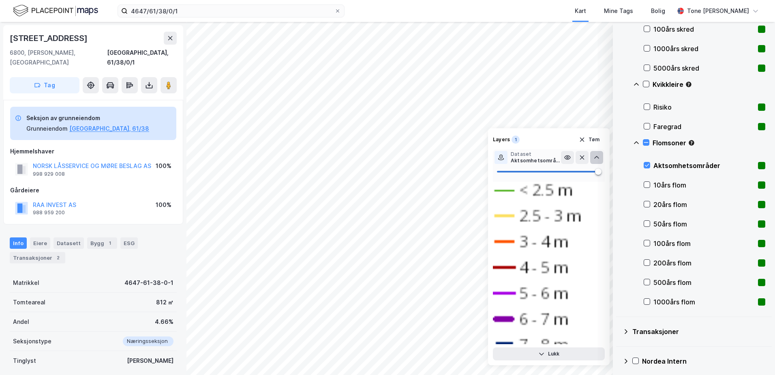
scroll to position [71, 0]
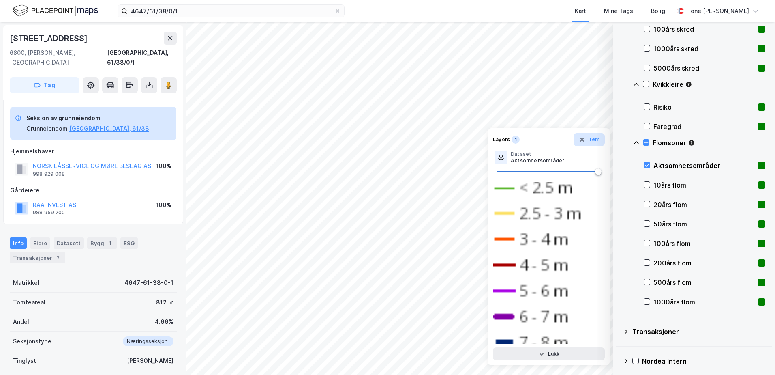
click at [582, 139] on icon "button" at bounding box center [582, 139] width 6 height 6
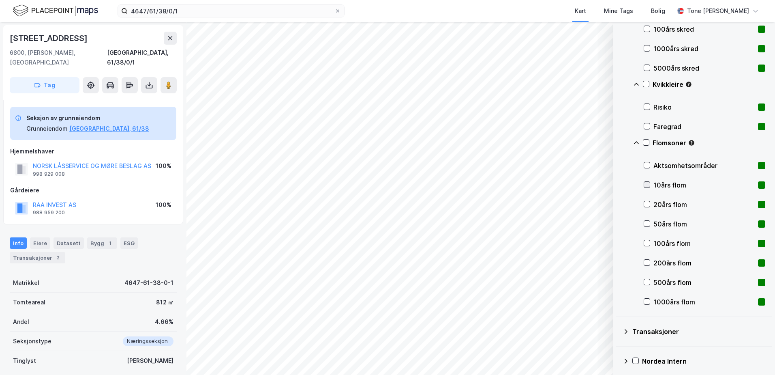
click at [647, 183] on icon at bounding box center [647, 185] width 6 height 6
click at [648, 180] on div "10års flom" at bounding box center [705, 184] width 122 height 19
click at [645, 302] on icon at bounding box center [647, 301] width 6 height 6
click at [647, 302] on icon at bounding box center [647, 301] width 6 height 6
drag, startPoint x: 77, startPoint y: 38, endPoint x: 11, endPoint y: 39, distance: 66.1
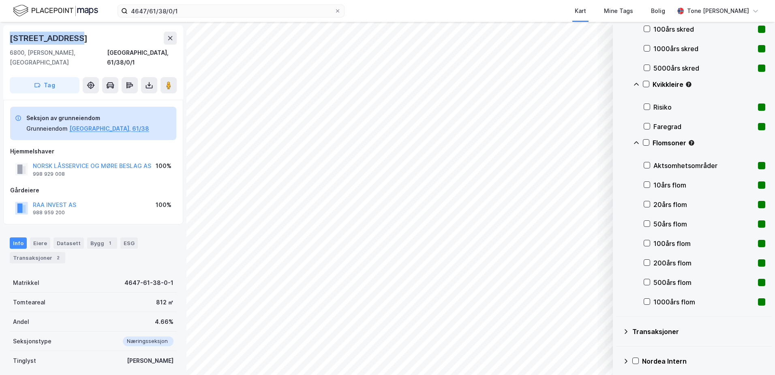
click at [11, 39] on div "[STREET_ADDRESS]" at bounding box center [49, 38] width 79 height 13
copy div "[STREET_ADDRESS]"
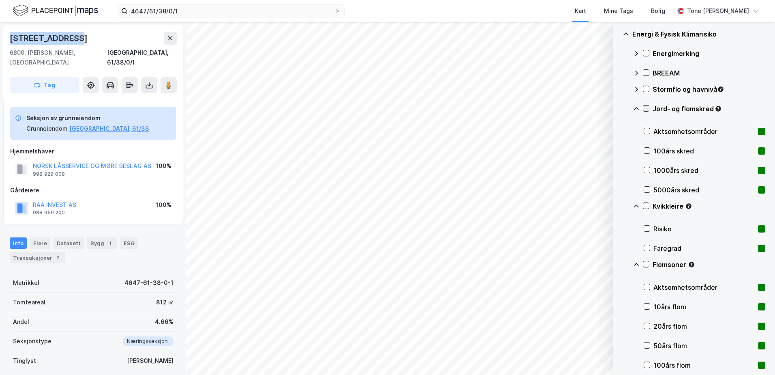
click at [646, 108] on icon at bounding box center [646, 108] width 6 height 6
click at [645, 108] on icon at bounding box center [646, 108] width 6 height 6
click at [645, 207] on icon at bounding box center [646, 206] width 6 height 6
click at [645, 205] on icon at bounding box center [646, 206] width 6 height 6
click at [645, 262] on icon at bounding box center [646, 264] width 6 height 6
